Goal: Task Accomplishment & Management: Manage account settings

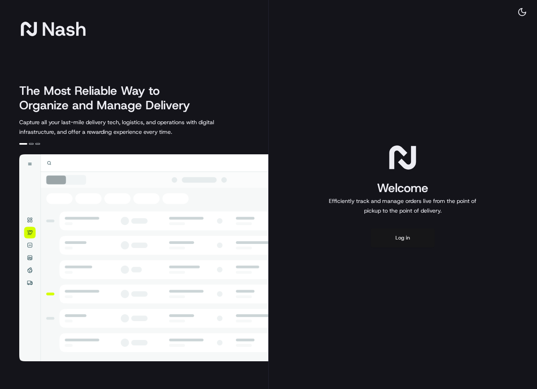
click at [402, 242] on button "Log in" at bounding box center [403, 237] width 64 height 19
